Goal: Task Accomplishment & Management: Manage account settings

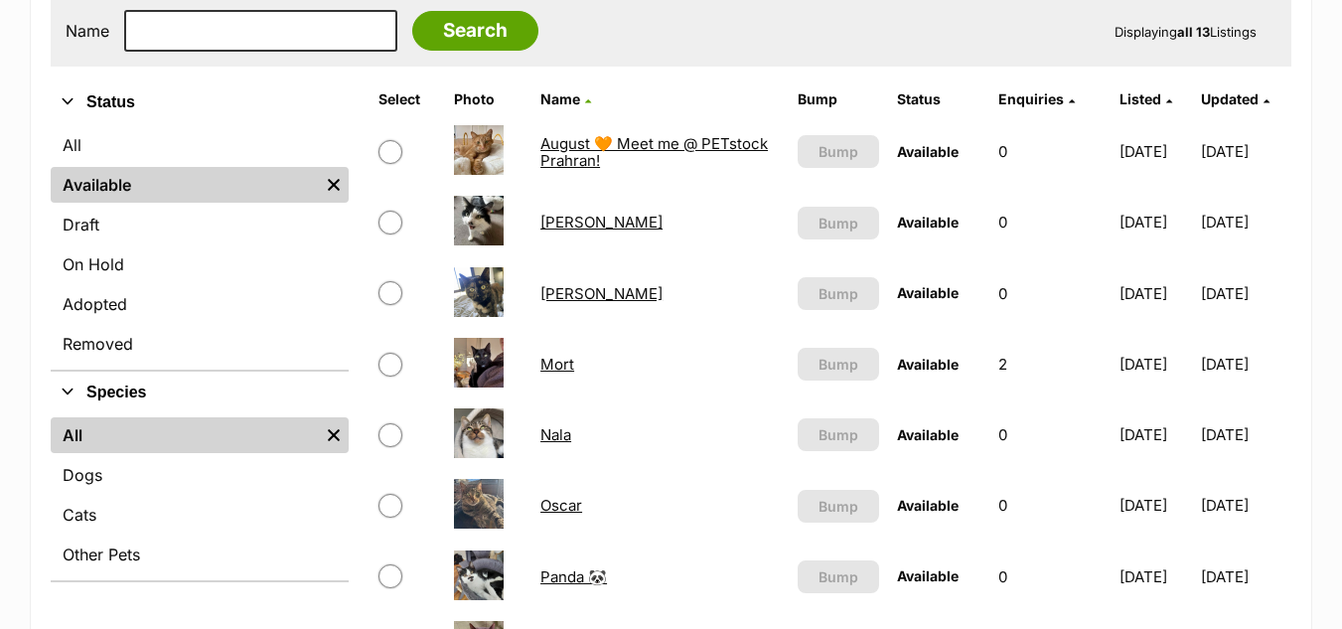
scroll to position [381, 0]
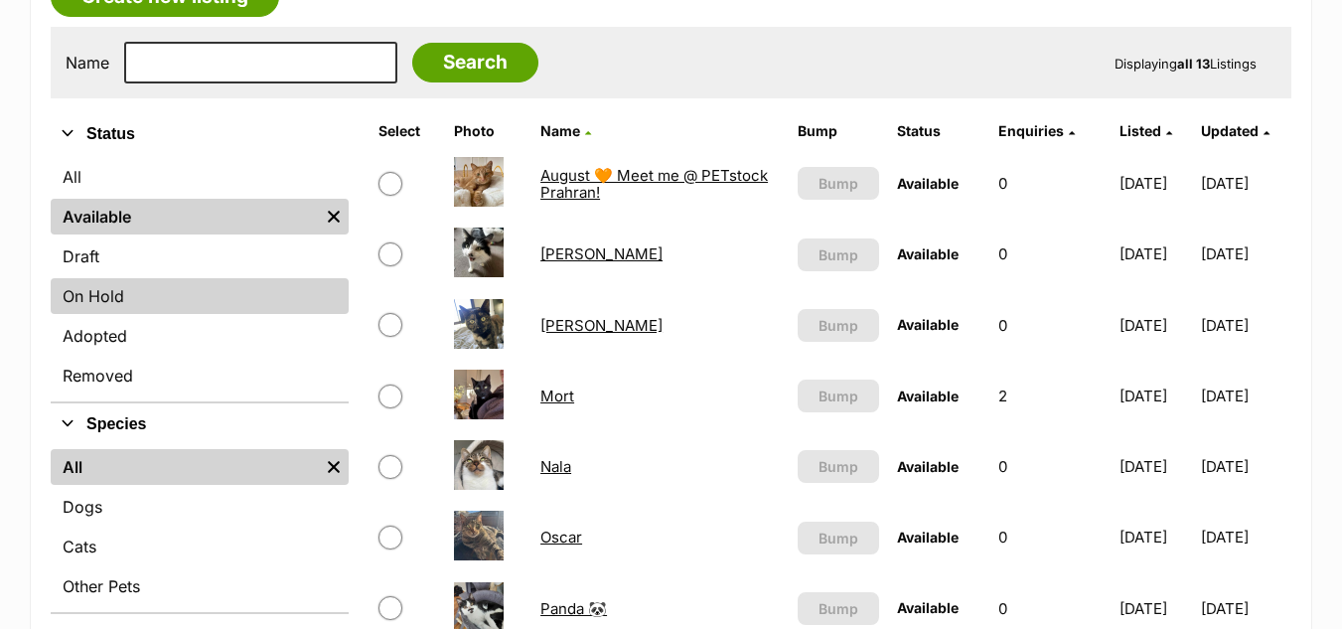
click at [131, 279] on link "On Hold" at bounding box center [200, 296] width 298 height 36
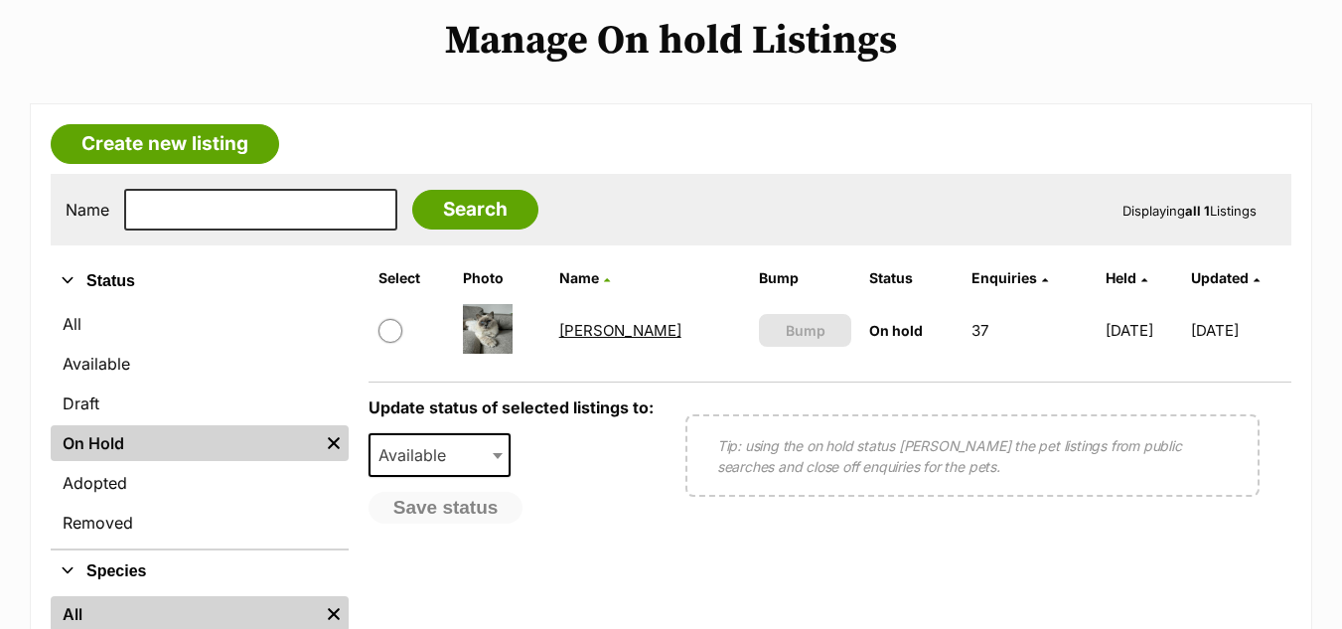
click at [584, 328] on link "[PERSON_NAME]" at bounding box center [620, 330] width 122 height 19
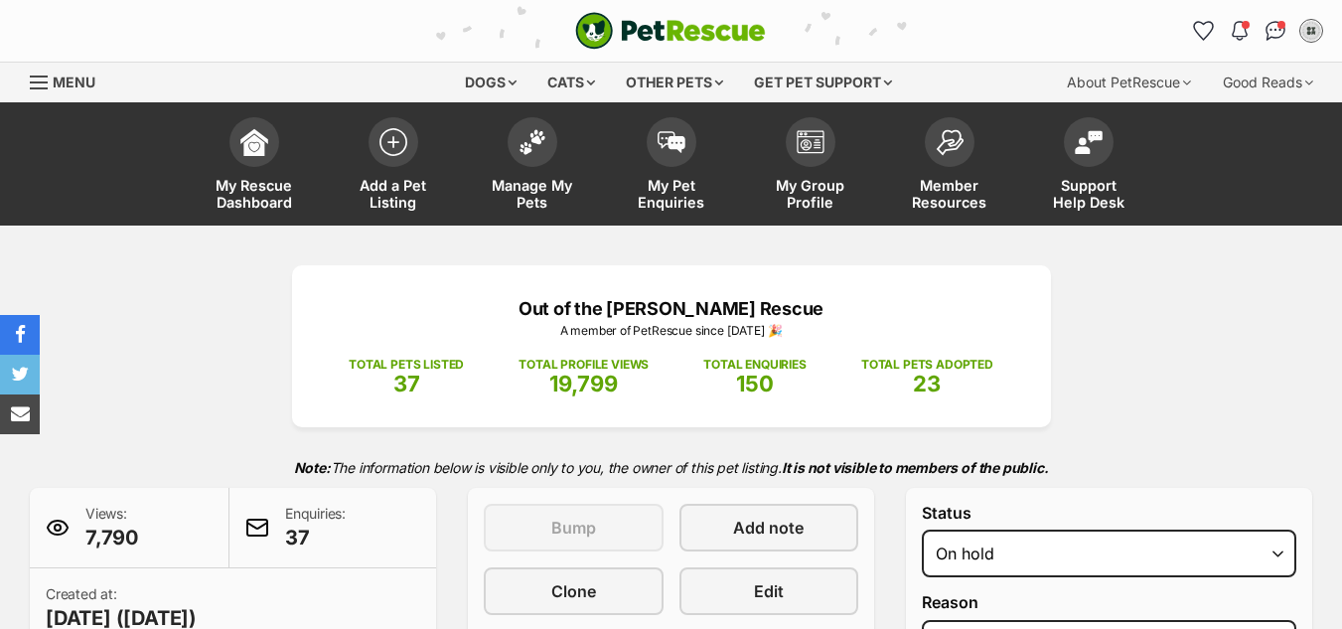
select select "reviewing_applications"
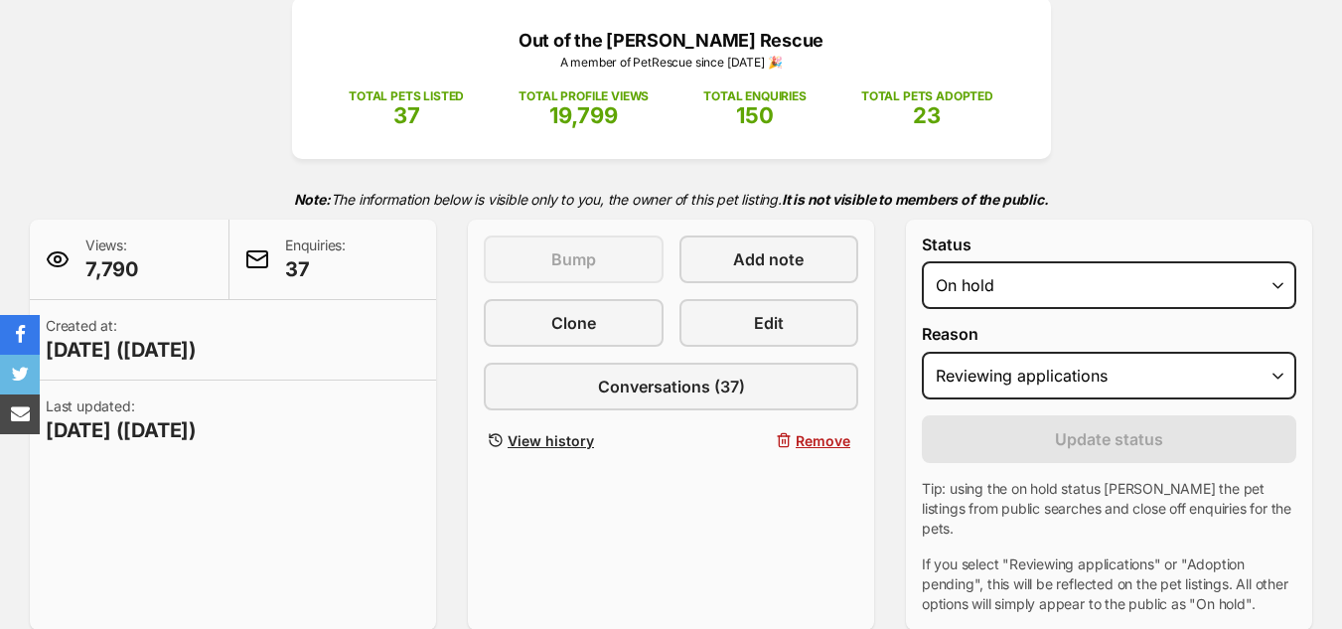
scroll to position [333, 0]
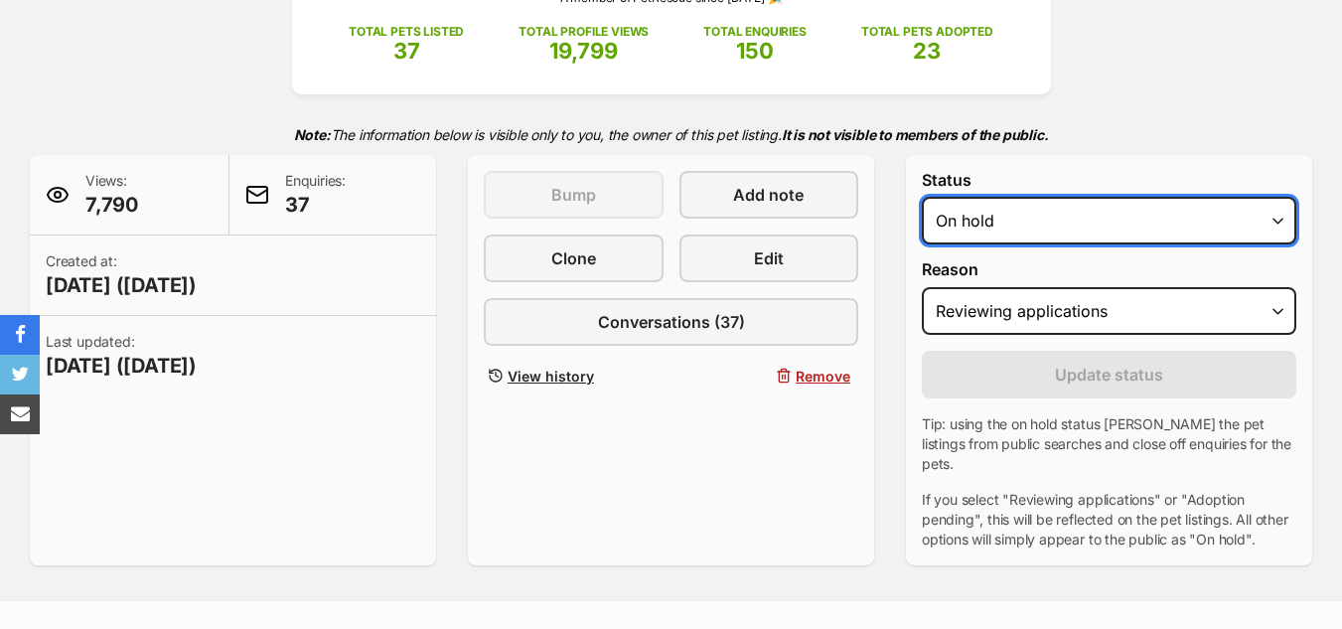
click at [1116, 223] on select "Draft - not available as listing has enquires Available On hold Adopted" at bounding box center [1109, 221] width 374 height 48
select select "rehomed"
click at [922, 197] on select "Draft - not available as listing has enquires Available On hold Adopted" at bounding box center [1109, 221] width 374 height 48
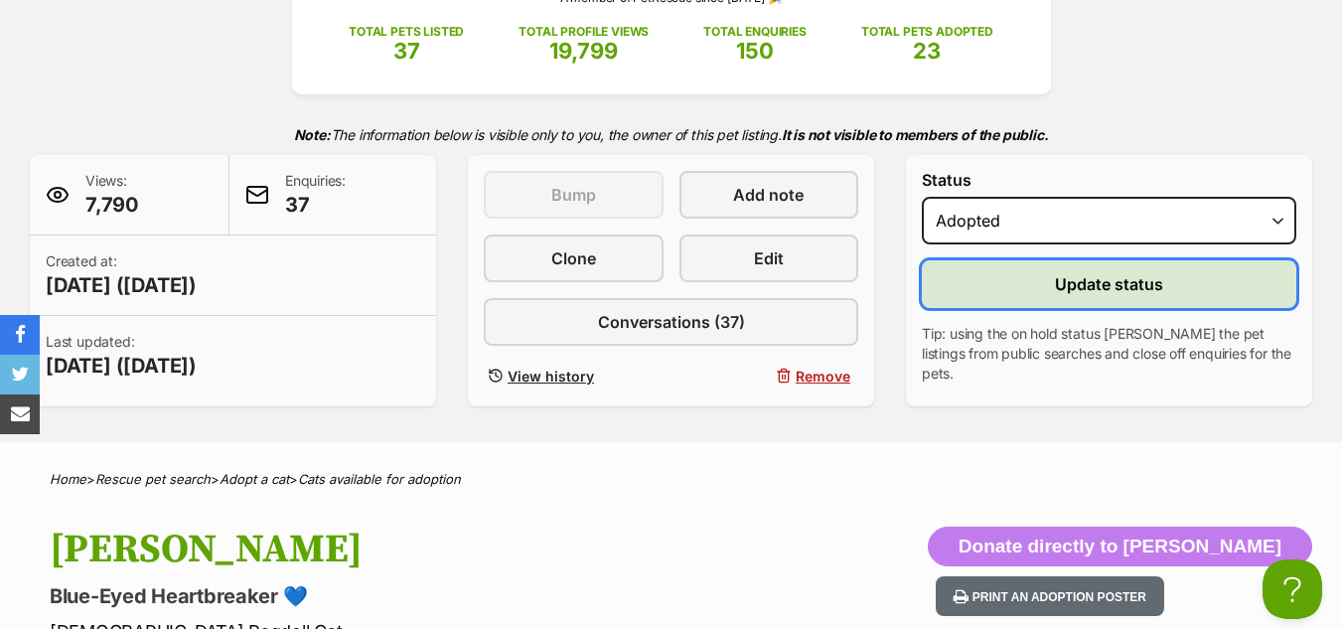
click at [1075, 289] on span "Update status" at bounding box center [1109, 284] width 108 height 24
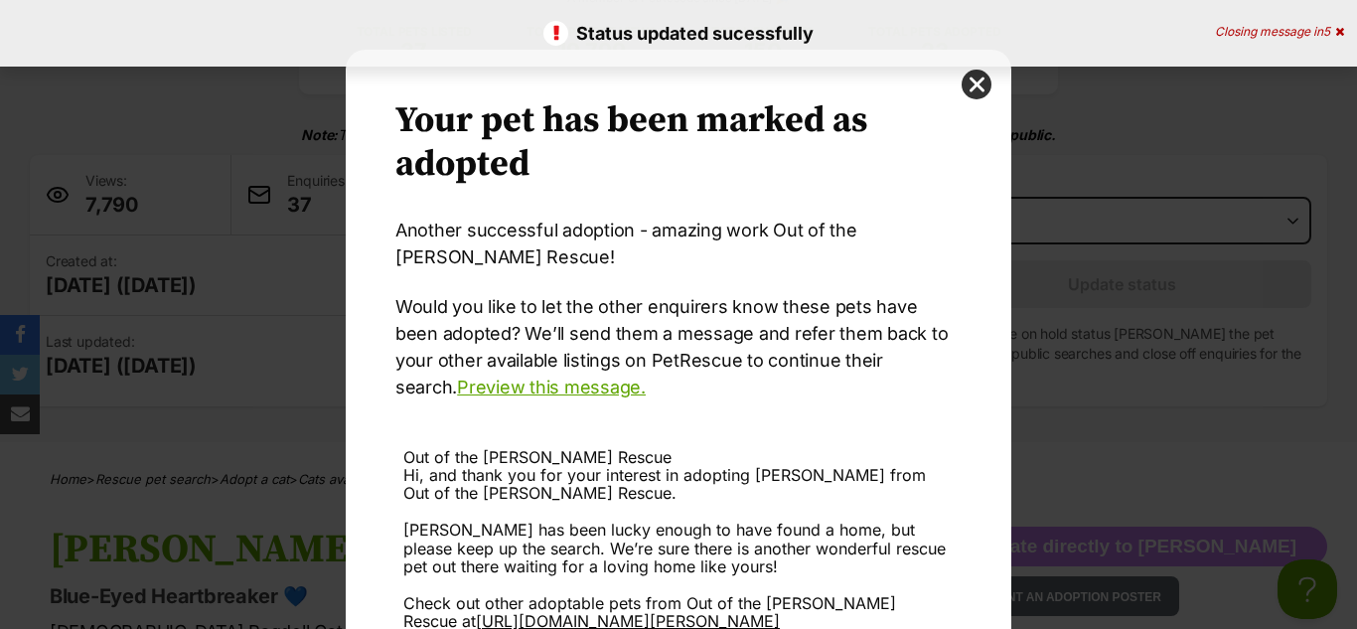
scroll to position [241, 0]
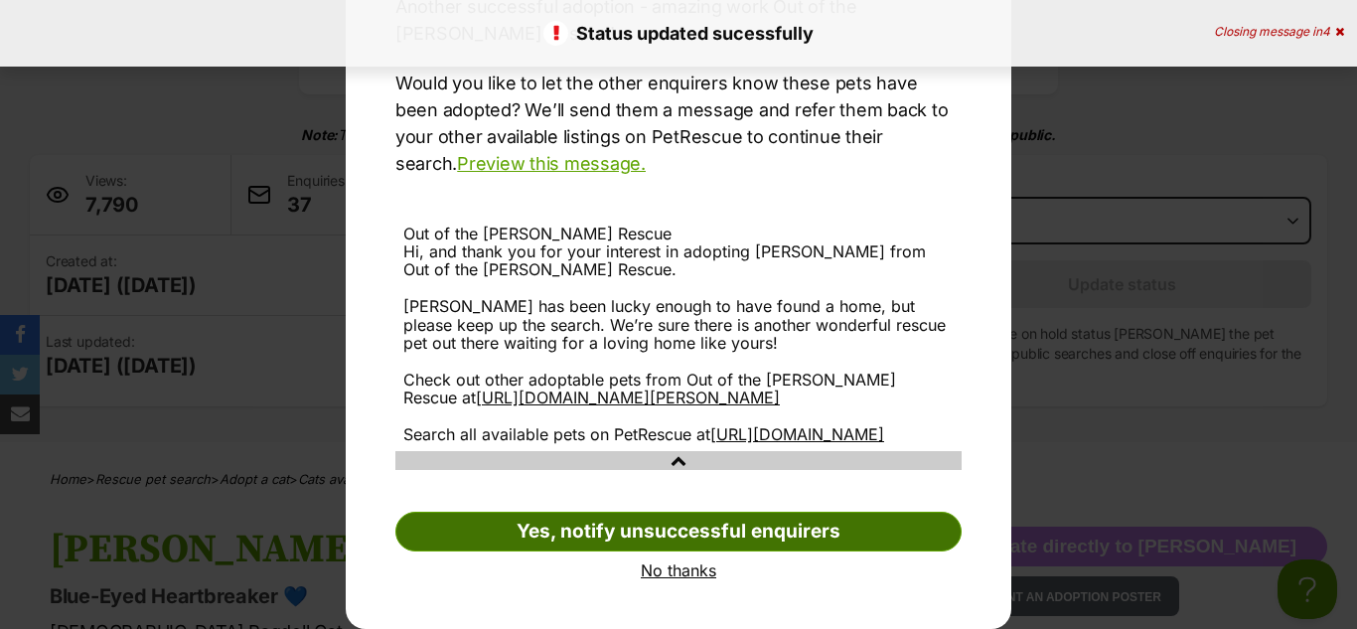
click at [589, 534] on link "Yes, notify unsuccessful enquirers" at bounding box center [678, 532] width 566 height 40
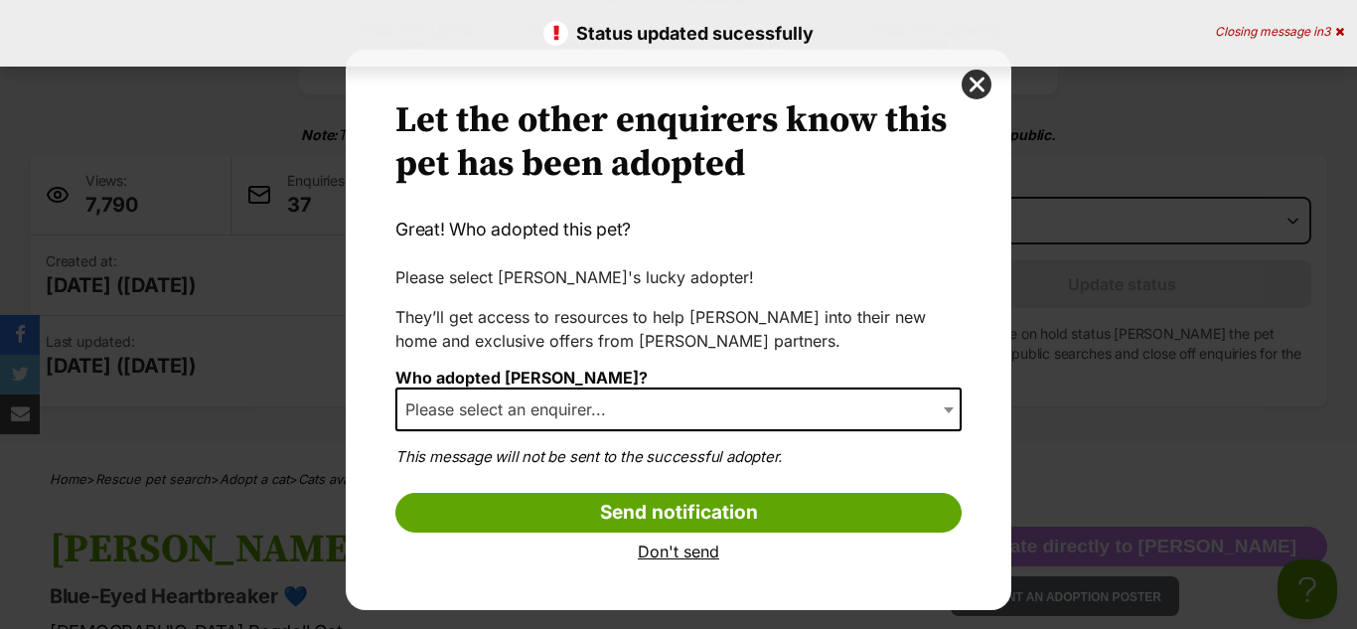
scroll to position [0, 0]
click at [609, 393] on span "Please select an enquirer..." at bounding box center [678, 409] width 566 height 44
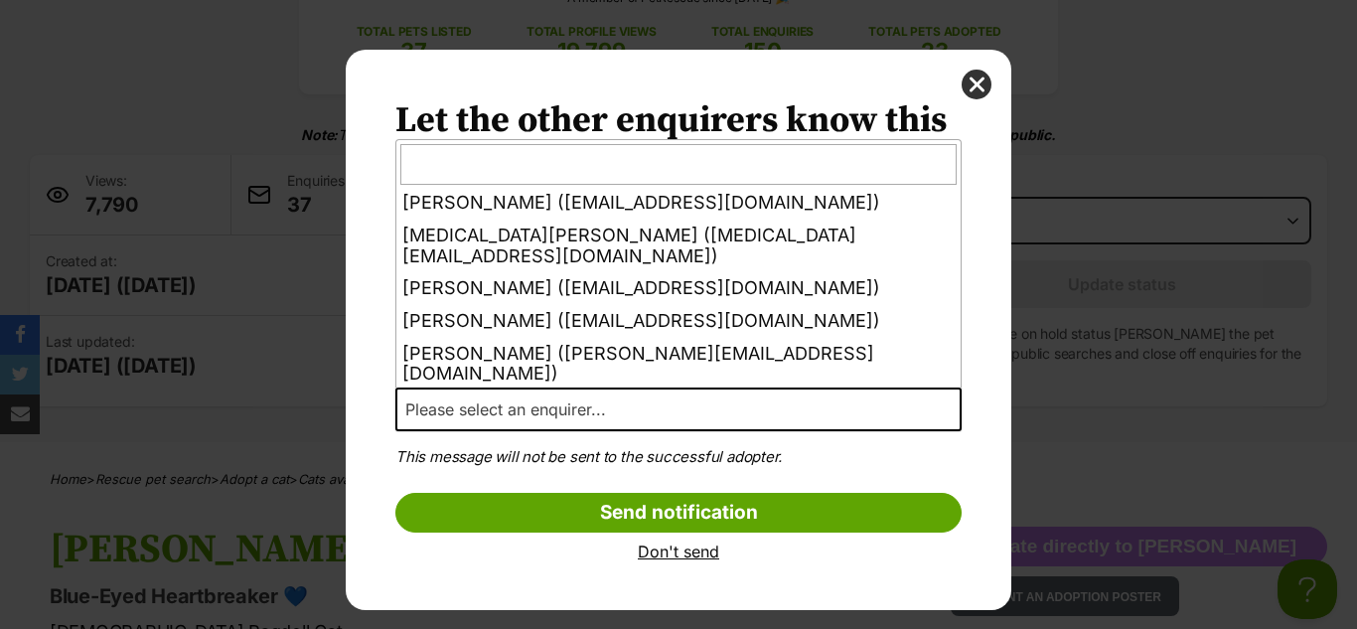
scroll to position [604, 0]
select select "2018145"
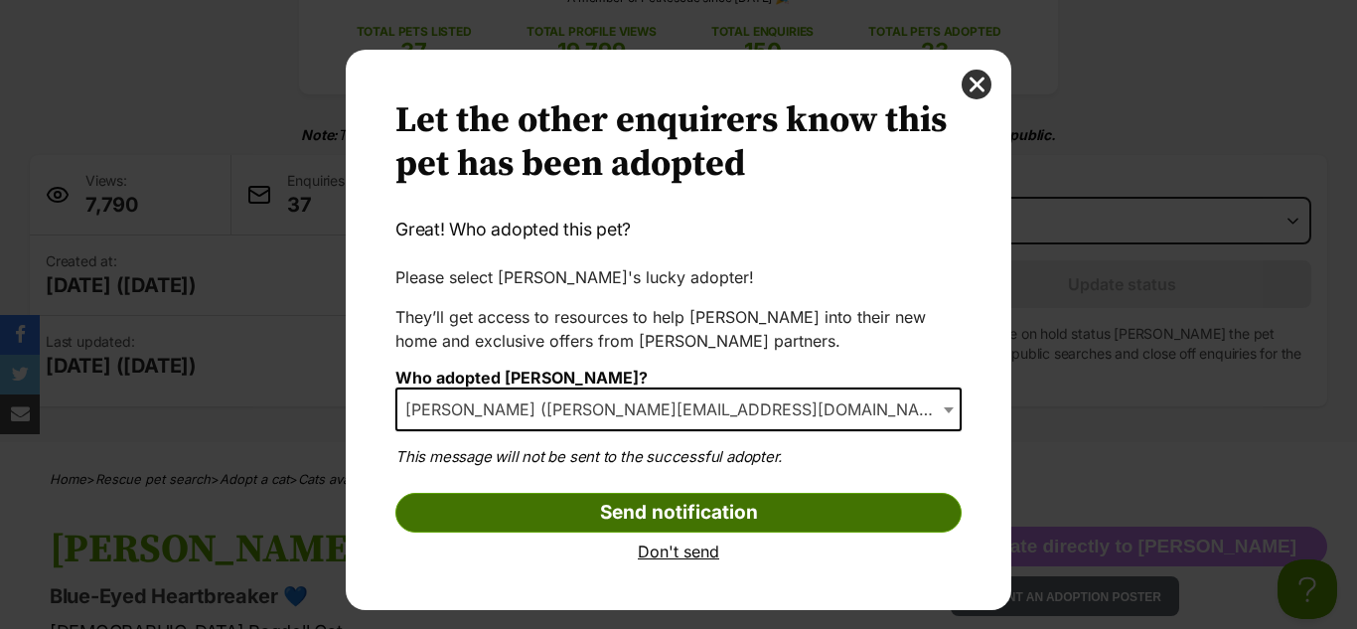
click at [543, 522] on input "Send notification" at bounding box center [678, 513] width 566 height 40
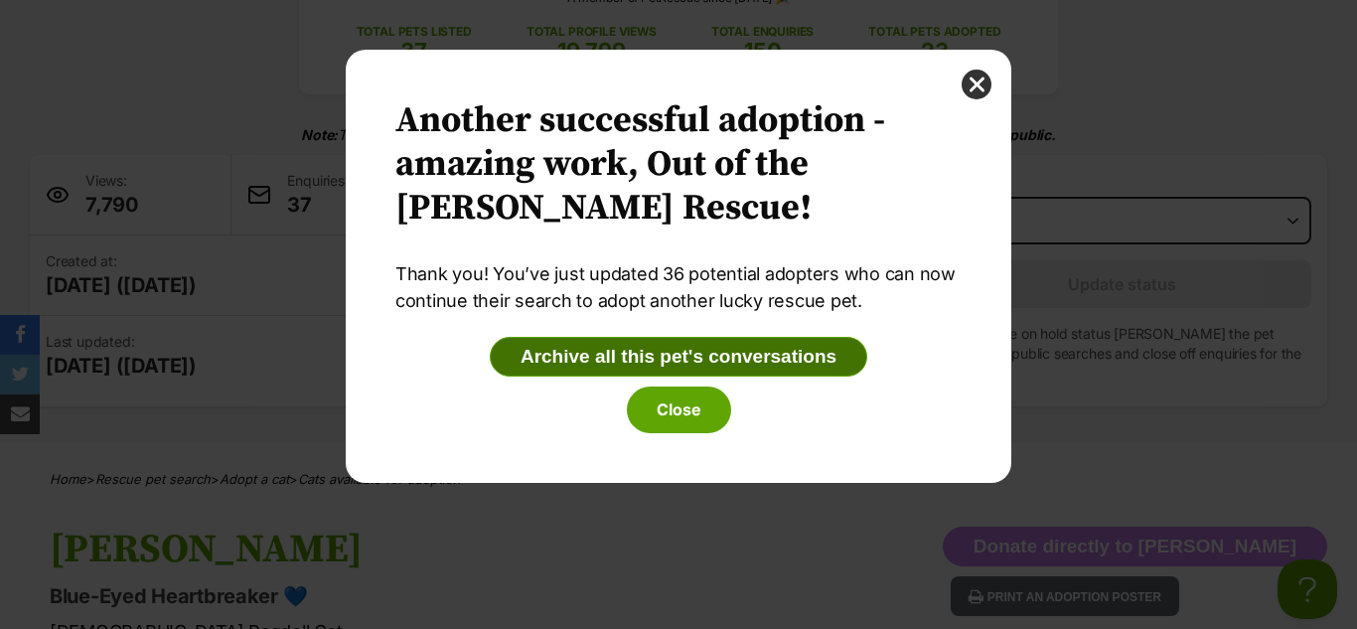
click at [541, 367] on button "Archive all this pet's conversations" at bounding box center [678, 357] width 377 height 40
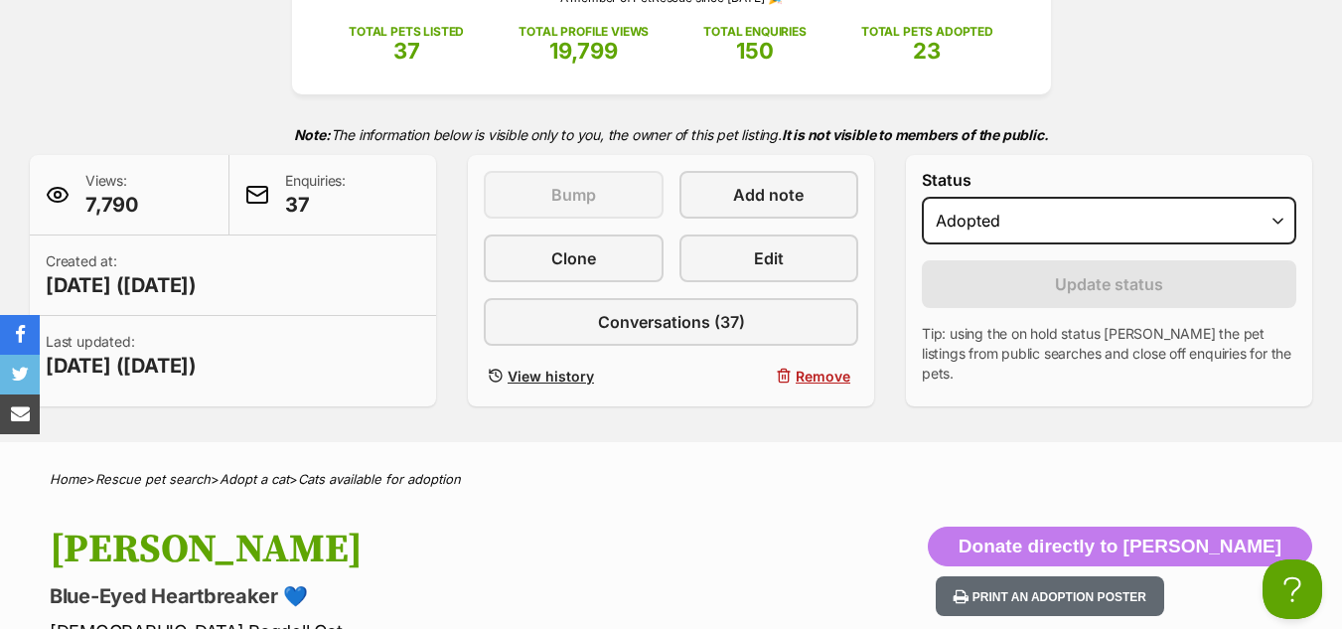
scroll to position [0, 0]
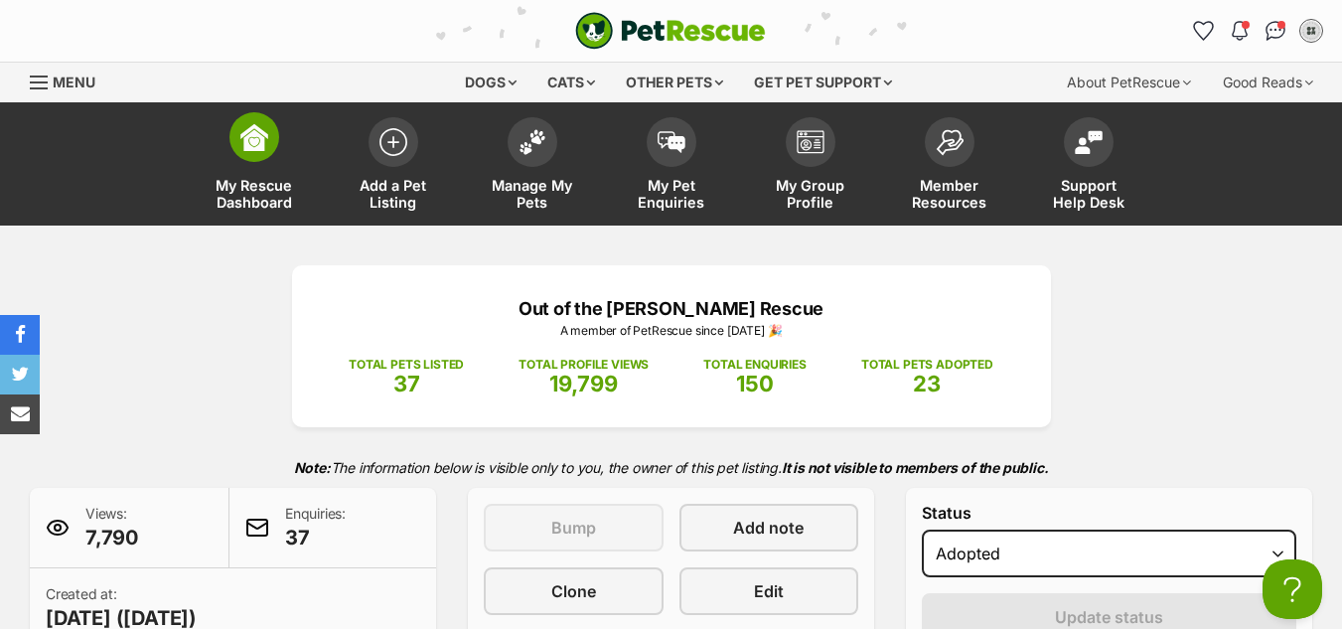
click at [227, 139] on link "My Rescue Dashboard" at bounding box center [254, 166] width 139 height 118
